Goal: Information Seeking & Learning: Find specific page/section

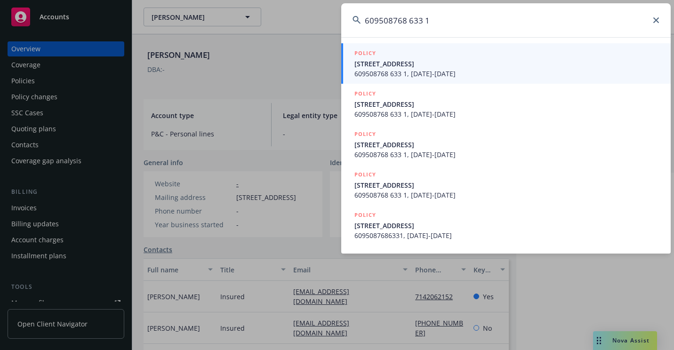
type input "609508768 633 1"
click at [365, 65] on span "[STREET_ADDRESS]" at bounding box center [506, 64] width 305 height 10
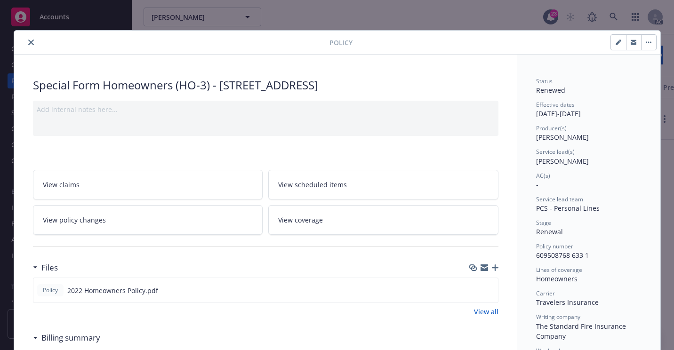
drag, startPoint x: 29, startPoint y: 43, endPoint x: 34, endPoint y: 48, distance: 6.7
click at [29, 43] on icon "close" at bounding box center [31, 43] width 6 height 6
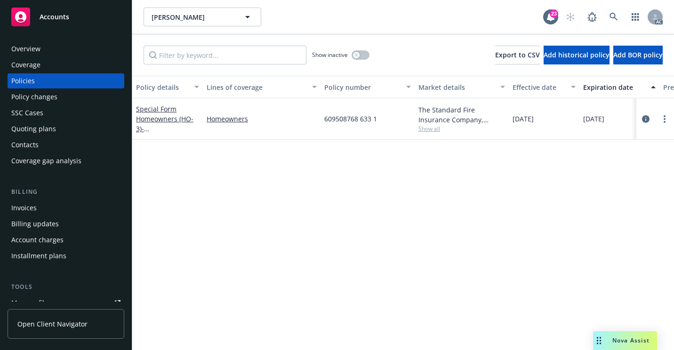
click at [53, 52] on div "Overview" at bounding box center [65, 48] width 109 height 15
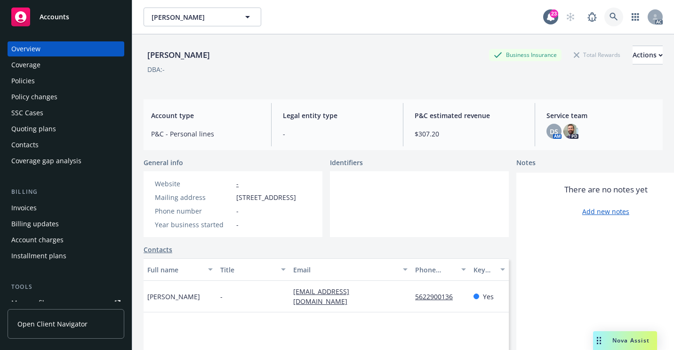
click at [610, 15] on icon at bounding box center [614, 17] width 8 height 8
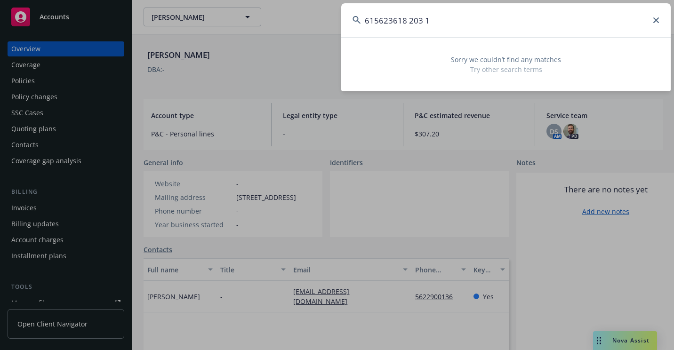
drag, startPoint x: 527, startPoint y: 16, endPoint x: 361, endPoint y: 36, distance: 166.4
click at [361, 36] on input "615623618 203 1" at bounding box center [505, 20] width 329 height 34
paste input "09990788-633-"
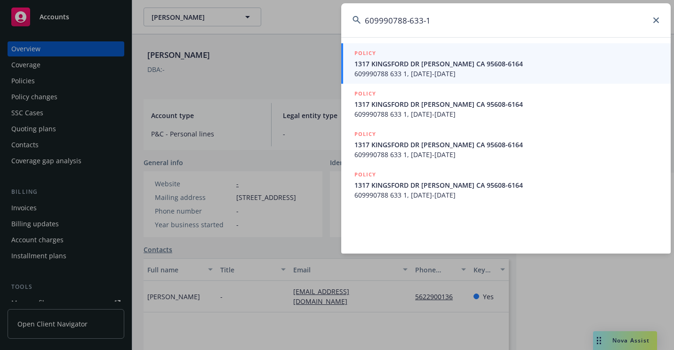
type input "609990788-633-1"
click at [389, 64] on span "1317 KINGSFORD DR [PERSON_NAME] CA 95608-6164" at bounding box center [506, 64] width 305 height 10
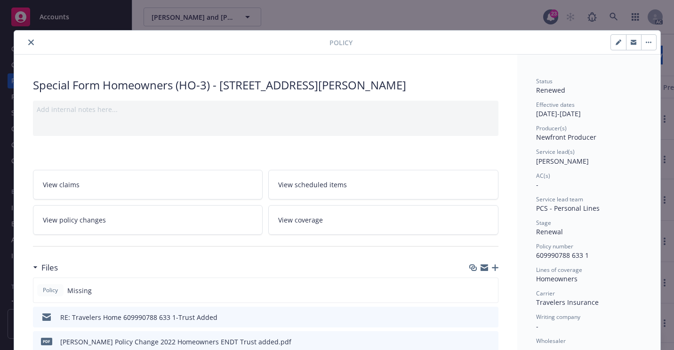
click at [19, 45] on div at bounding box center [174, 42] width 312 height 11
click at [28, 44] on icon "close" at bounding box center [31, 43] width 6 height 6
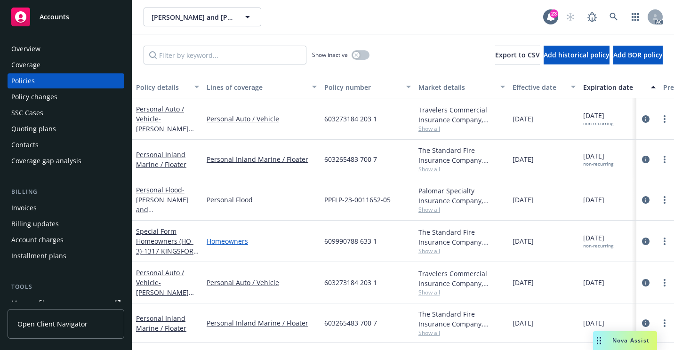
click at [303, 240] on link "Homeowners" at bounding box center [262, 241] width 110 height 10
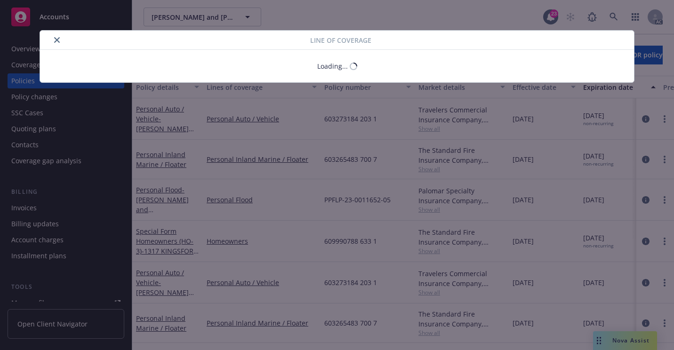
select select "LIMIT"
select select "INCLUDED"
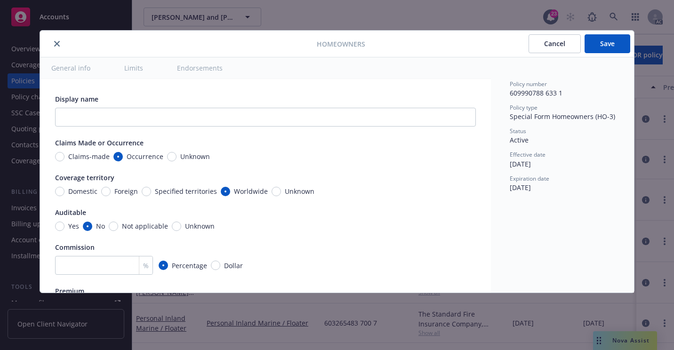
type textarea "x"
click at [58, 43] on icon "close" at bounding box center [57, 44] width 6 height 6
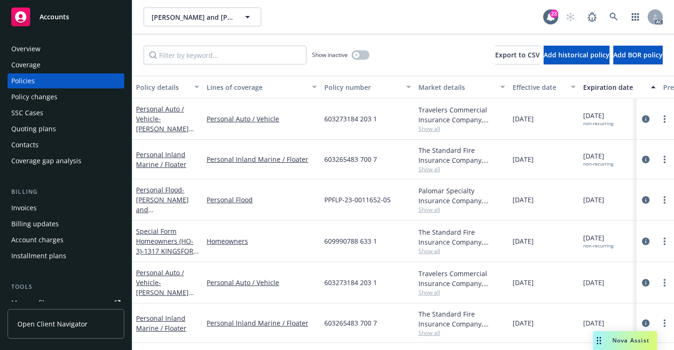
click at [78, 42] on div "Overview" at bounding box center [65, 48] width 109 height 15
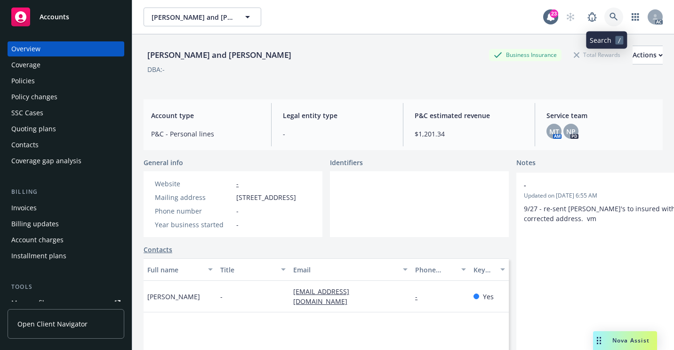
click at [611, 13] on link at bounding box center [613, 17] width 19 height 19
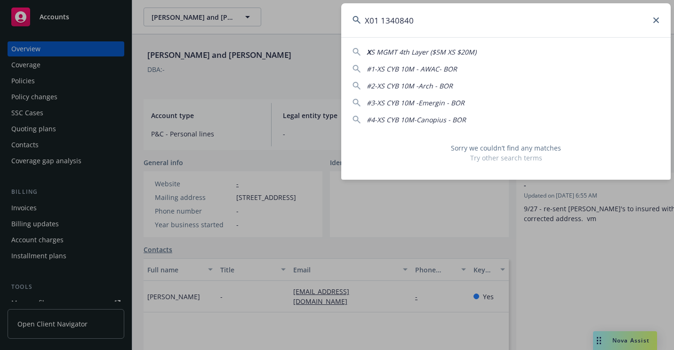
click at [385, 23] on input "X01 1340840" at bounding box center [505, 20] width 329 height 34
click at [383, 21] on input "X01 1340840" at bounding box center [505, 20] width 329 height 34
drag, startPoint x: 448, startPoint y: 35, endPoint x: 351, endPoint y: 42, distance: 97.7
click at [356, 47] on div "X011340840 X S MGMT 4th Layer ($5M XS $20M) #1-XS CYB 10M - AWAC- BOR #2-XS CYB…" at bounding box center [505, 91] width 329 height 177
paste input "[PERSON_NAME]"
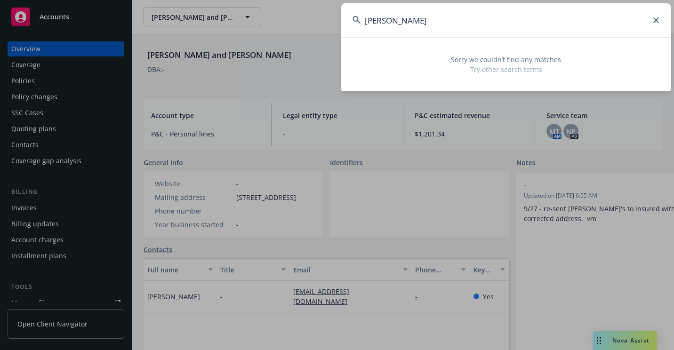
drag, startPoint x: 346, startPoint y: 29, endPoint x: 321, endPoint y: 31, distance: 24.5
click at [321, 32] on div "[PERSON_NAME] Sorry we couldn’t find any matches Try other search terms" at bounding box center [337, 175] width 674 height 350
paste input "7204HR162994"
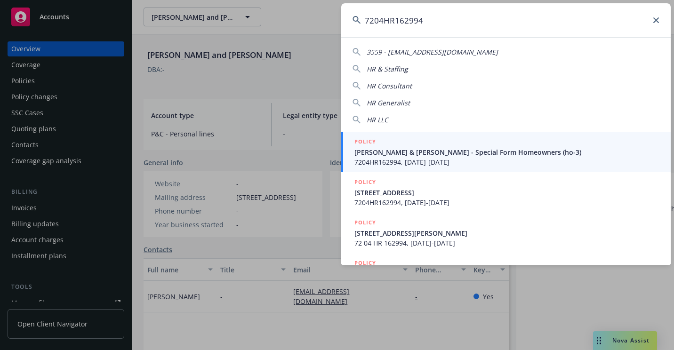
type input "7204HR162994"
click at [394, 143] on div "POLICY" at bounding box center [506, 142] width 305 height 10
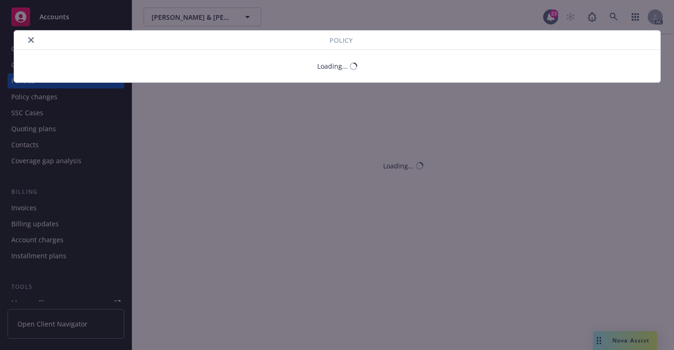
click at [31, 42] on icon "close" at bounding box center [31, 40] width 6 height 6
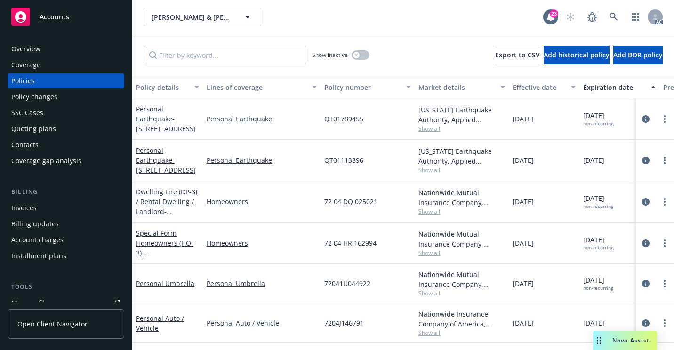
click at [62, 44] on div "Overview" at bounding box center [65, 48] width 109 height 15
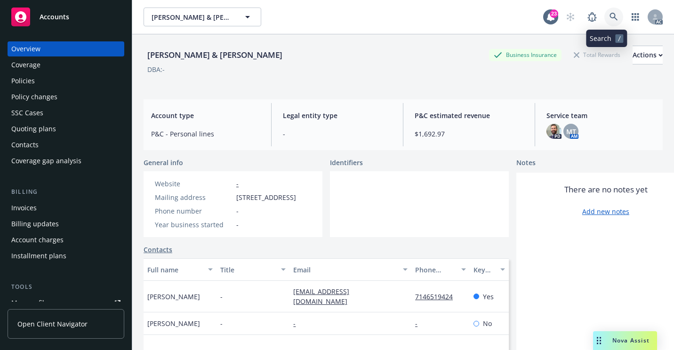
click at [604, 21] on link at bounding box center [613, 17] width 19 height 19
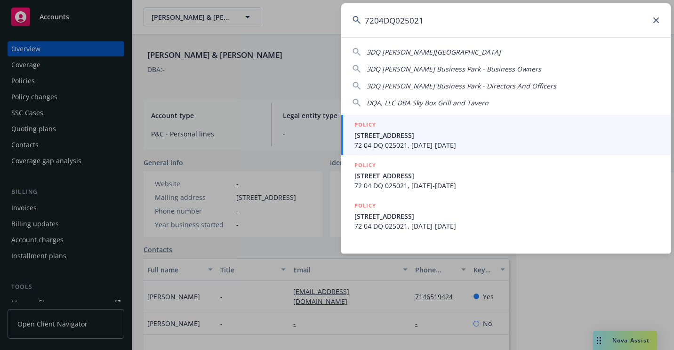
type input "7204DQ025021"
click at [364, 145] on span "72 04 DQ 025021, [DATE]-[DATE]" at bounding box center [506, 145] width 305 height 10
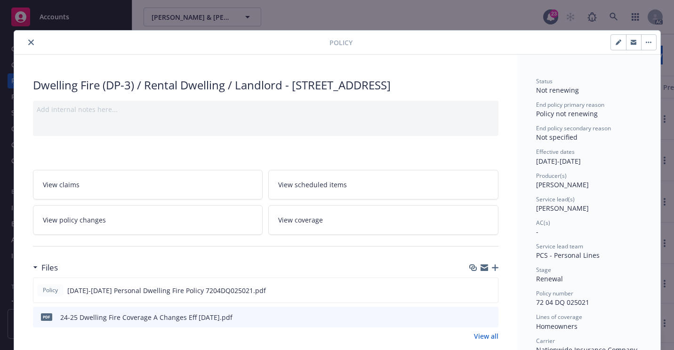
click at [29, 46] on button "close" at bounding box center [30, 42] width 11 height 11
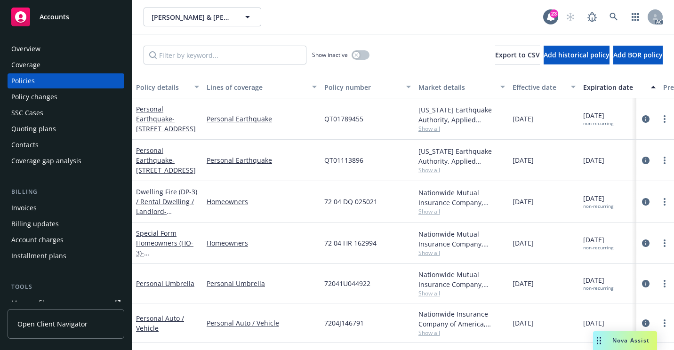
click at [51, 48] on div "Overview" at bounding box center [65, 48] width 109 height 15
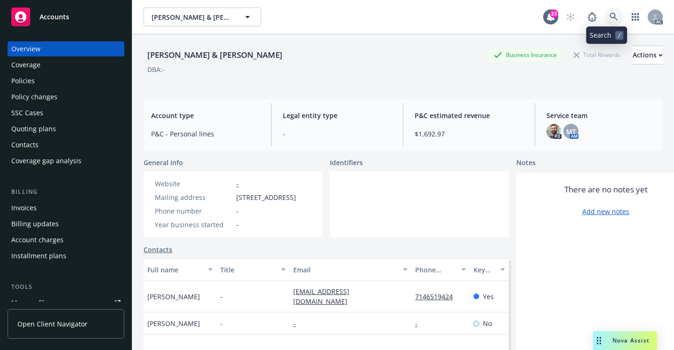
click at [604, 20] on link at bounding box center [613, 17] width 19 height 19
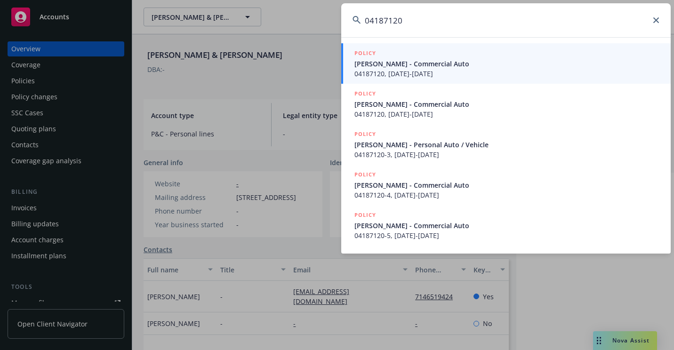
type input "04187120"
click at [393, 68] on span "[PERSON_NAME] - Commercial Auto" at bounding box center [506, 64] width 305 height 10
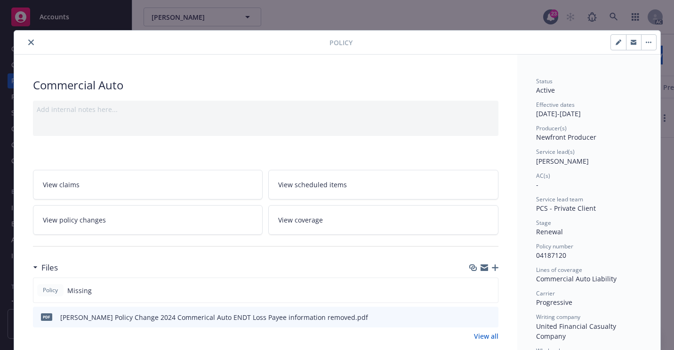
click at [30, 43] on button "close" at bounding box center [30, 42] width 11 height 11
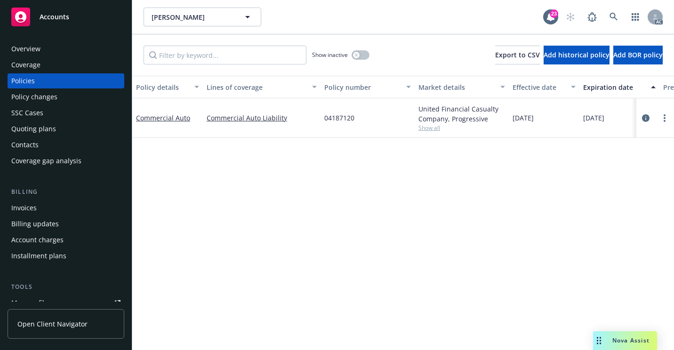
click at [48, 48] on div "Overview" at bounding box center [65, 48] width 109 height 15
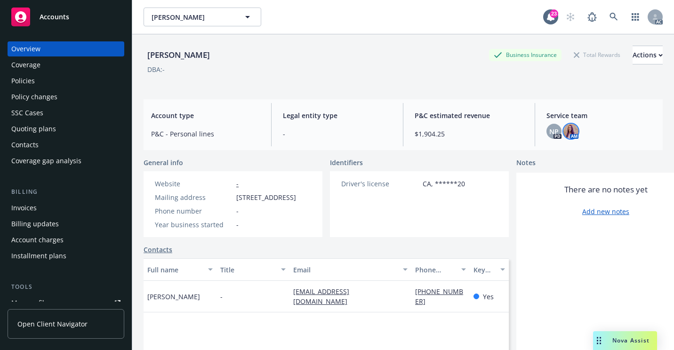
click at [569, 137] on img at bounding box center [570, 131] width 15 height 15
click at [21, 78] on div "Policies" at bounding box center [23, 80] width 24 height 15
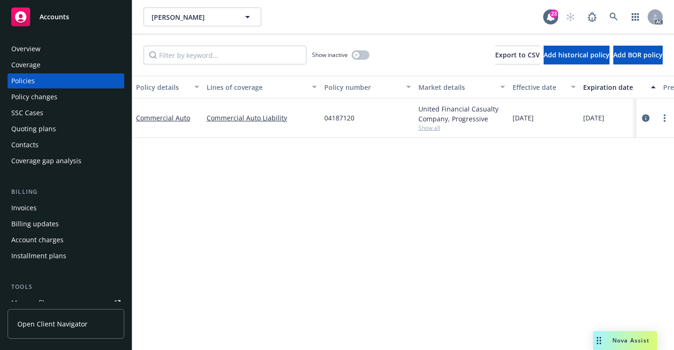
click at [80, 46] on div "Overview" at bounding box center [65, 48] width 109 height 15
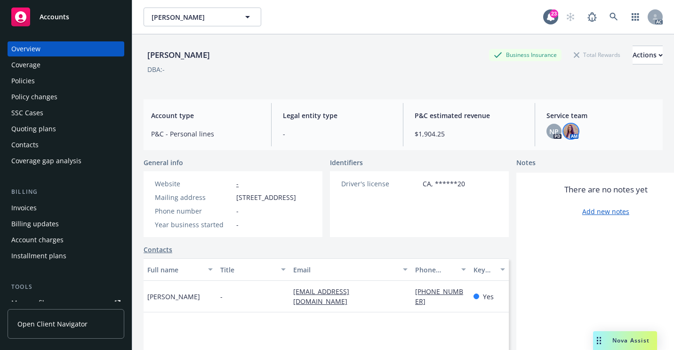
click at [570, 131] on img at bounding box center [570, 131] width 15 height 15
click at [91, 80] on div "Policies" at bounding box center [65, 80] width 109 height 15
